Goal: Information Seeking & Learning: Understand process/instructions

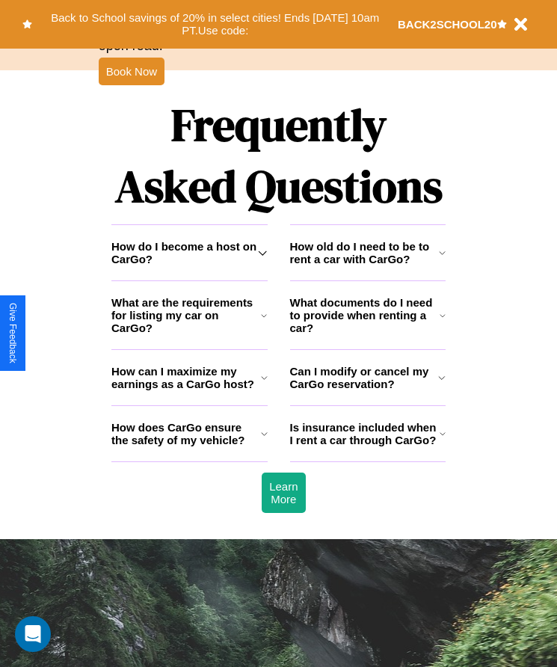
scroll to position [1950, 0]
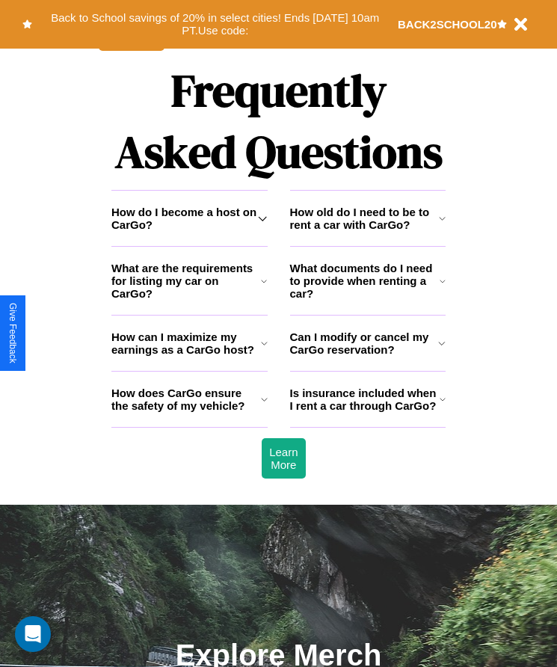
click at [189, 412] on h3 "How does CarGo ensure the safety of my vehicle?" at bounding box center [186, 399] width 150 height 25
click at [367, 300] on h3 "What documents do I need to provide when renting a car?" at bounding box center [365, 281] width 150 height 38
click at [264, 349] on icon at bounding box center [264, 343] width 7 height 12
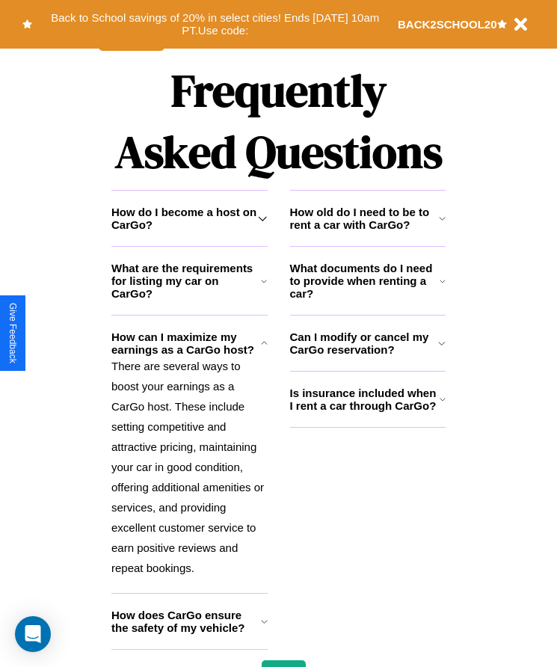
click at [442, 405] on icon at bounding box center [443, 399] width 6 height 12
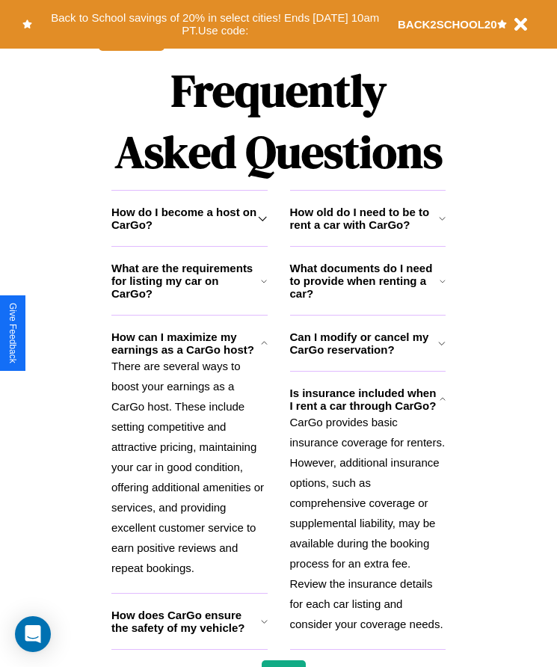
click at [442, 224] on icon at bounding box center [442, 218] width 7 height 12
